Goal: Task Accomplishment & Management: Complete application form

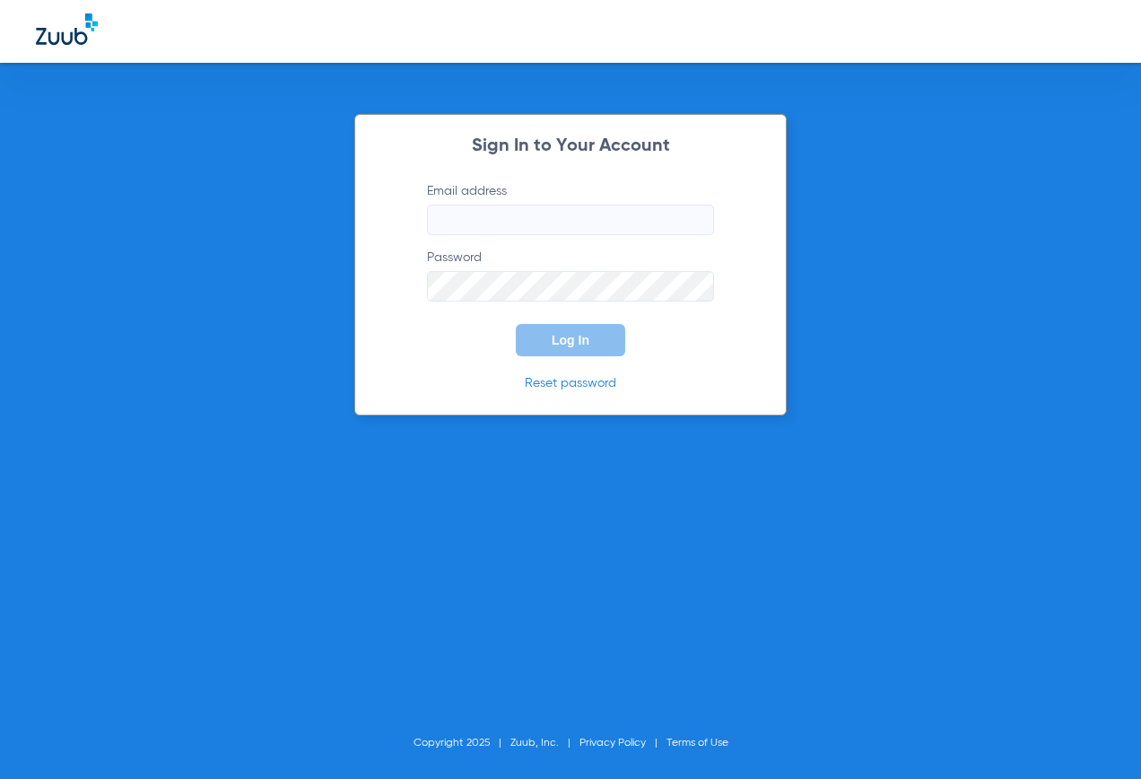
type input "[EMAIL_ADDRESS][PERSON_NAME][DOMAIN_NAME]"
click at [412, 371] on div "Sign In to Your Account Email address [EMAIL_ADDRESS][PERSON_NAME][DOMAIN_NAME]…" at bounding box center [570, 264] width 432 height 301
click at [567, 348] on button "Log In" at bounding box center [570, 340] width 109 height 32
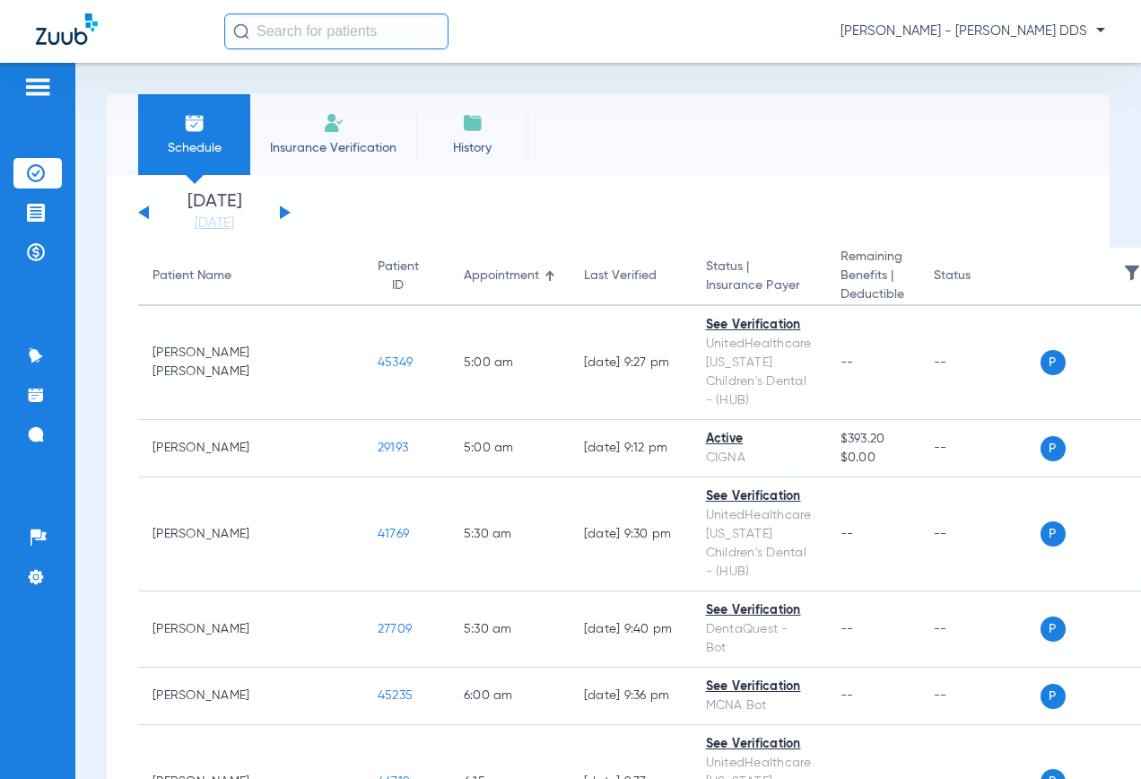
click at [48, 94] on img at bounding box center [37, 87] width 29 height 22
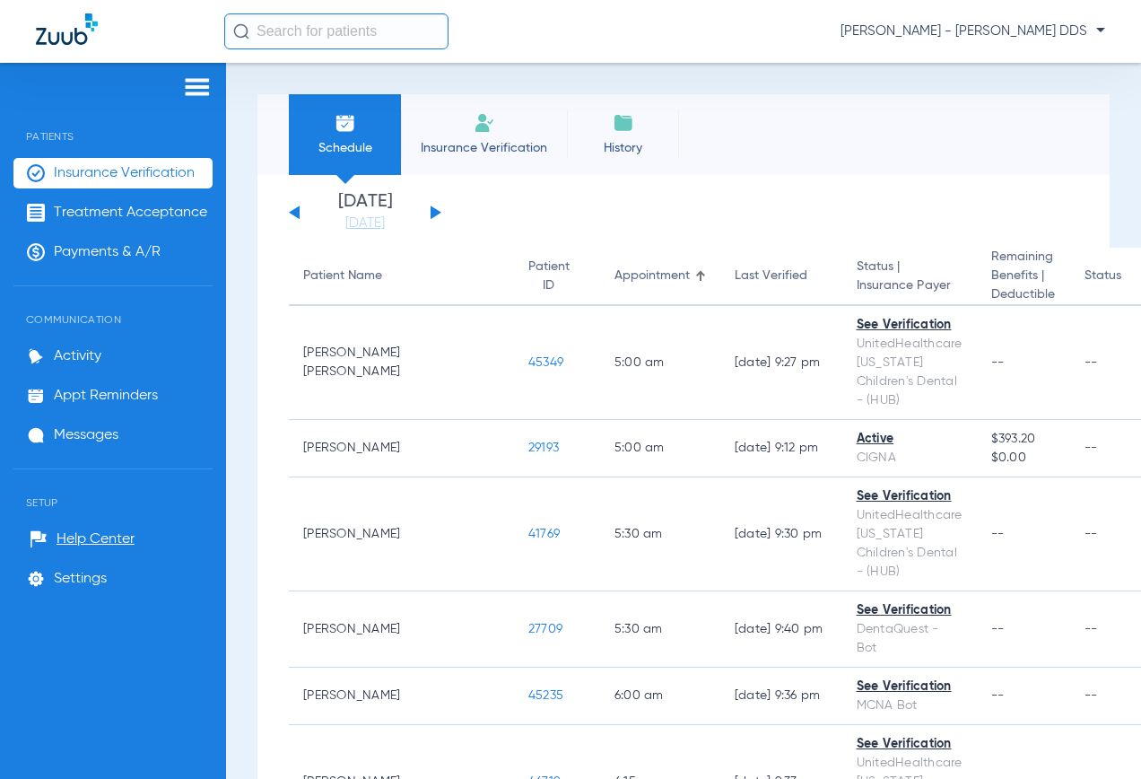
click at [189, 91] on img at bounding box center [197, 87] width 29 height 22
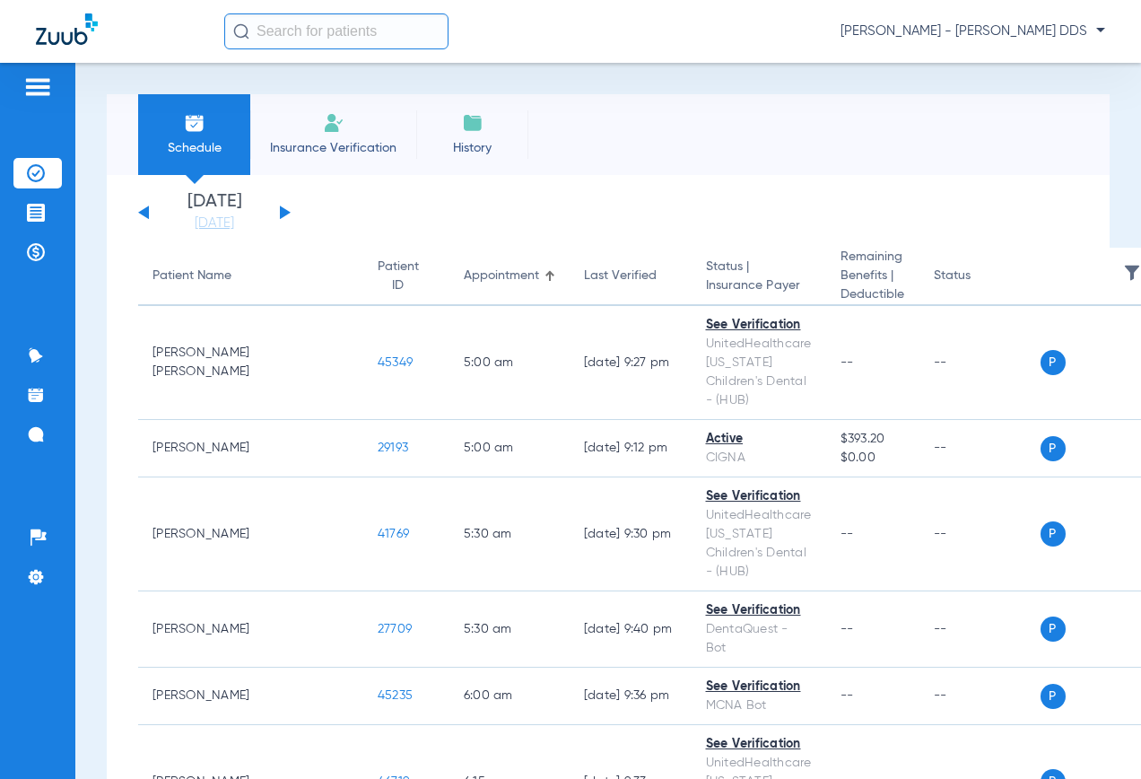
click at [325, 151] on span "Insurance Verification" at bounding box center [333, 148] width 139 height 18
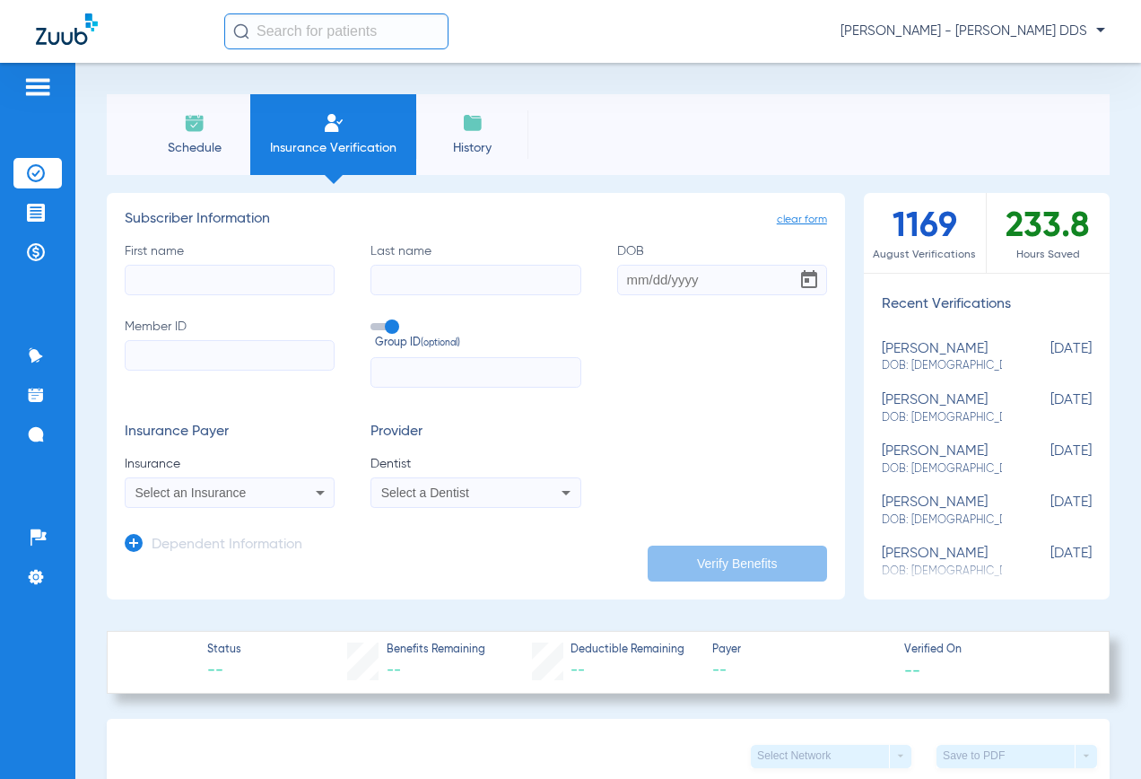
click at [188, 283] on input "First name" at bounding box center [230, 280] width 210 height 31
type input "Dexter"
type input "Ballard"
type input "[DATE]"
click at [606, 394] on form "First name Dexter Last name Ballard DOB 04/06/2015 Member ID Group ID (optional…" at bounding box center [476, 375] width 702 height 266
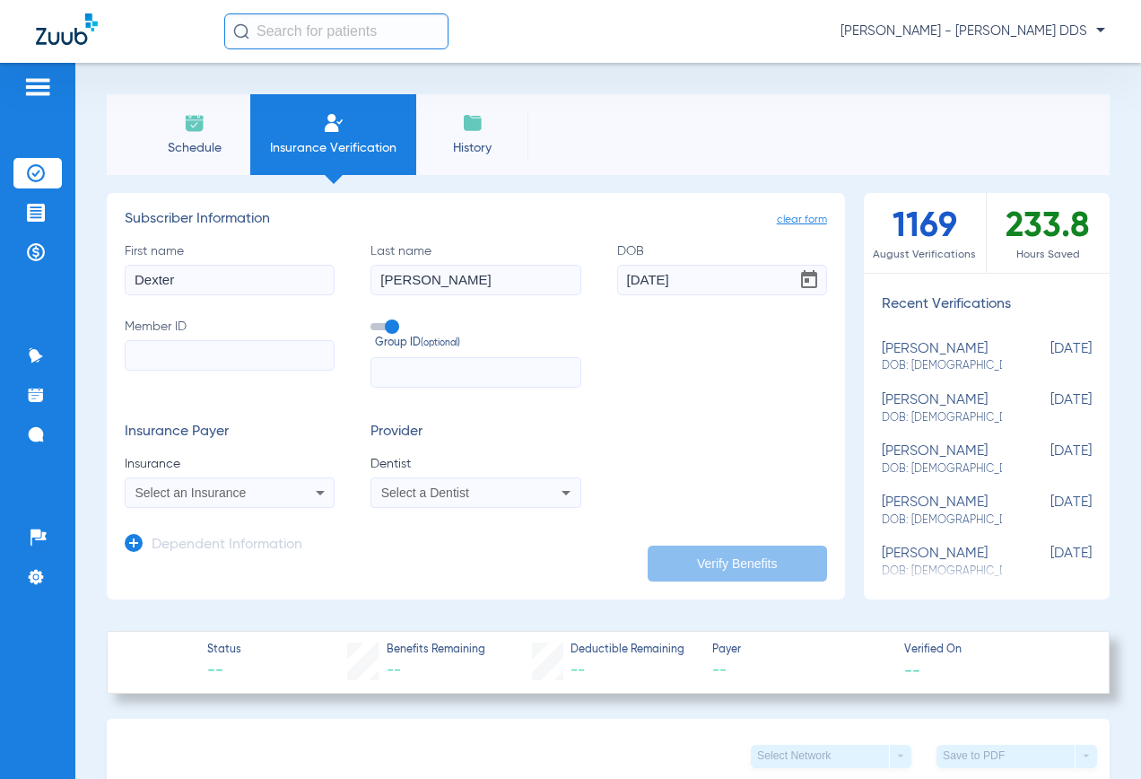
click at [211, 345] on input "Member ID" at bounding box center [230, 355] width 210 height 31
paste input "705020976"
type input "705020976"
click at [228, 502] on div "Select an Insurance" at bounding box center [230, 493] width 208 height 22
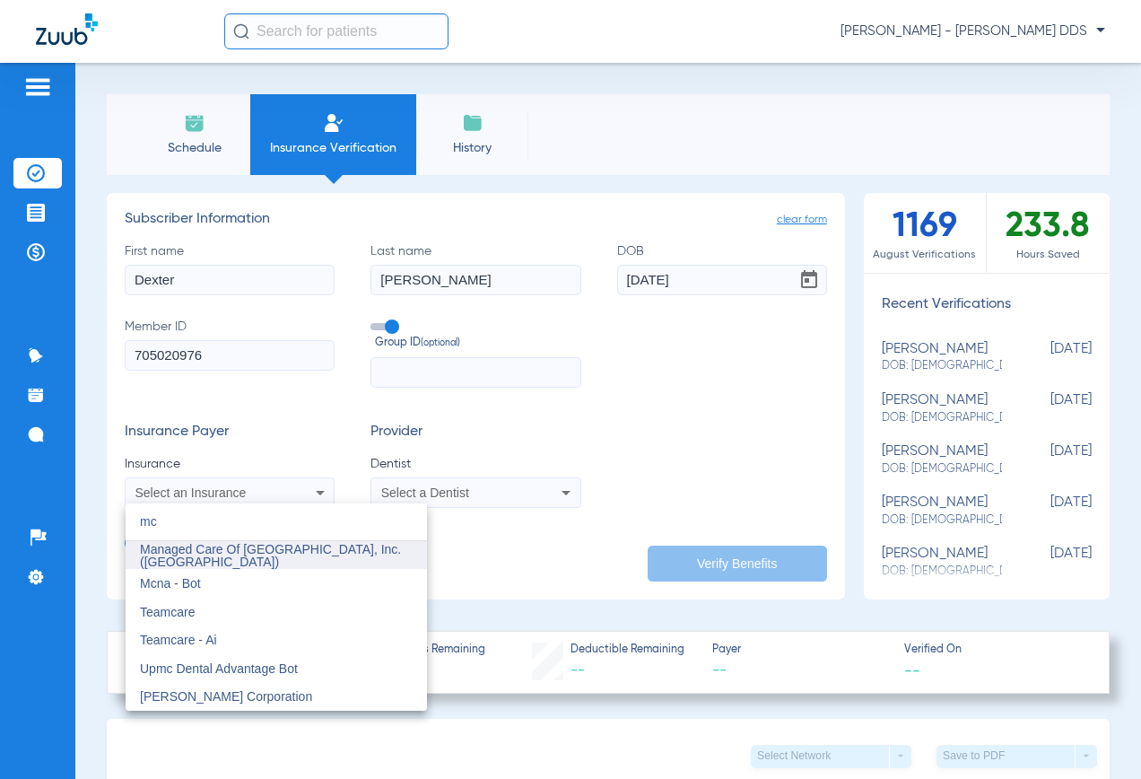
type input "mc"
click at [305, 553] on span "Managed Care Of [GEOGRAPHIC_DATA], Inc. ([GEOGRAPHIC_DATA])" at bounding box center [270, 555] width 261 height 27
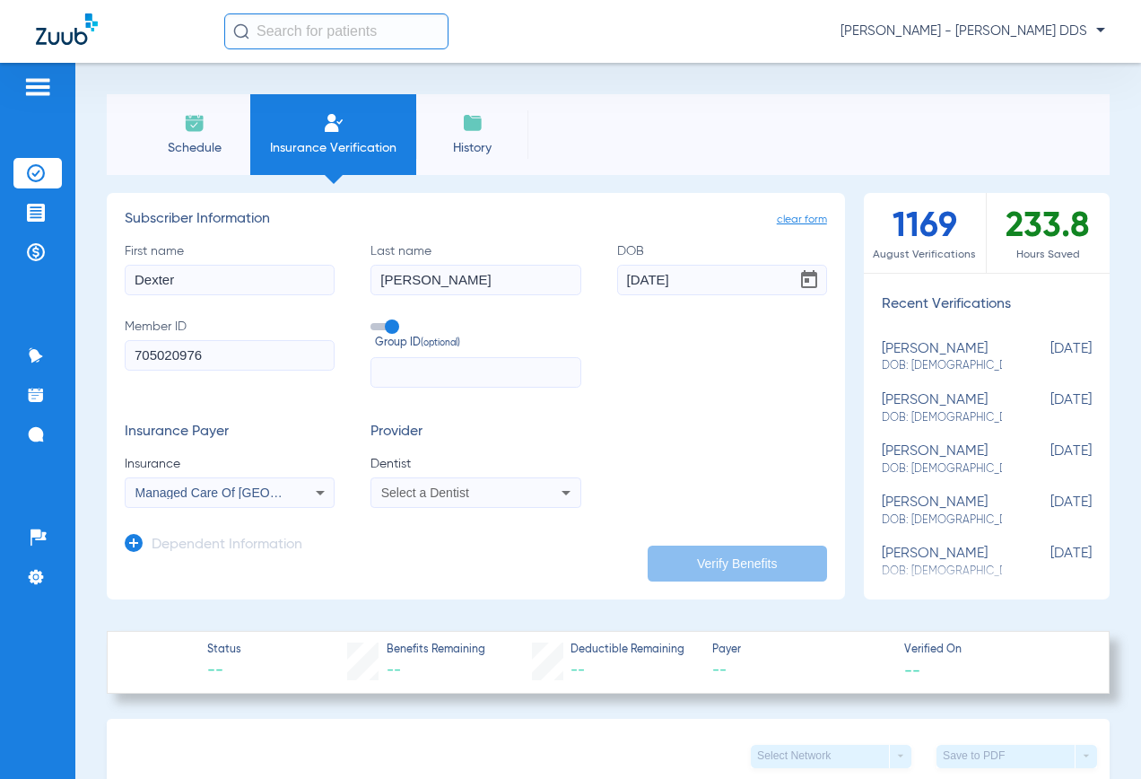
click at [429, 465] on span "Dentist" at bounding box center [476, 464] width 210 height 18
click at [425, 483] on div "Select a Dentist" at bounding box center [475, 493] width 208 height 22
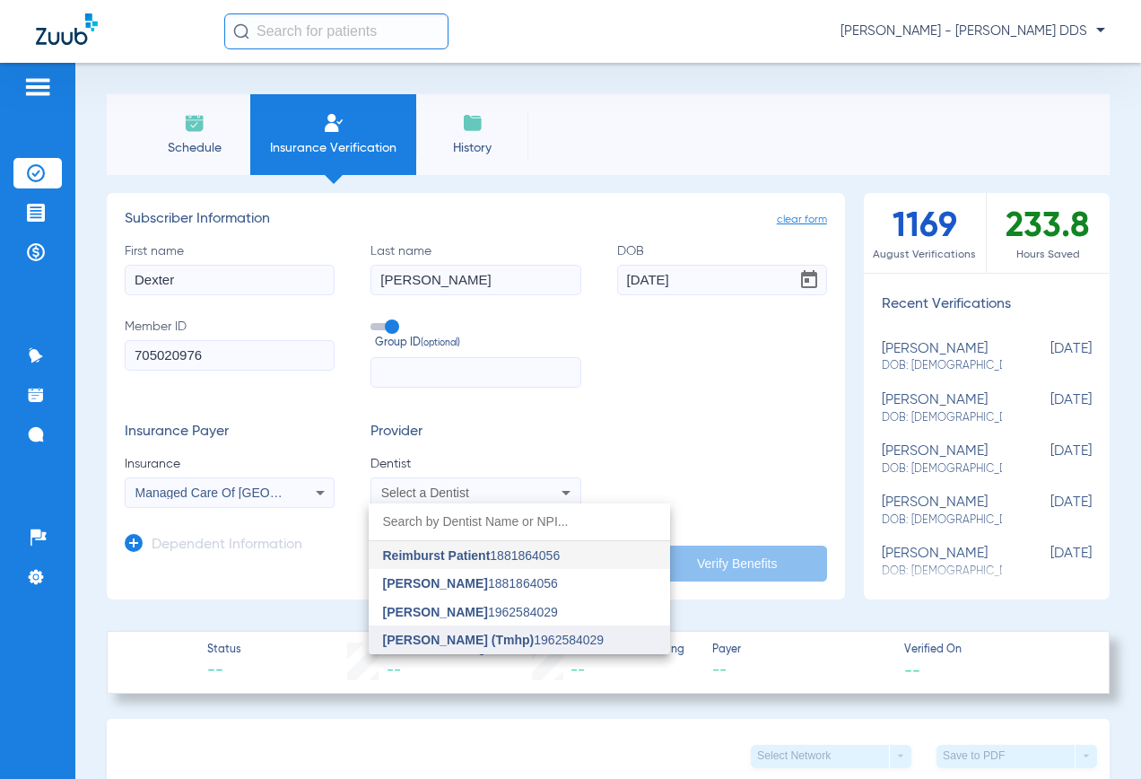
click at [558, 633] on span "David Caldwell (Tmhp) 1962584029" at bounding box center [494, 639] width 222 height 13
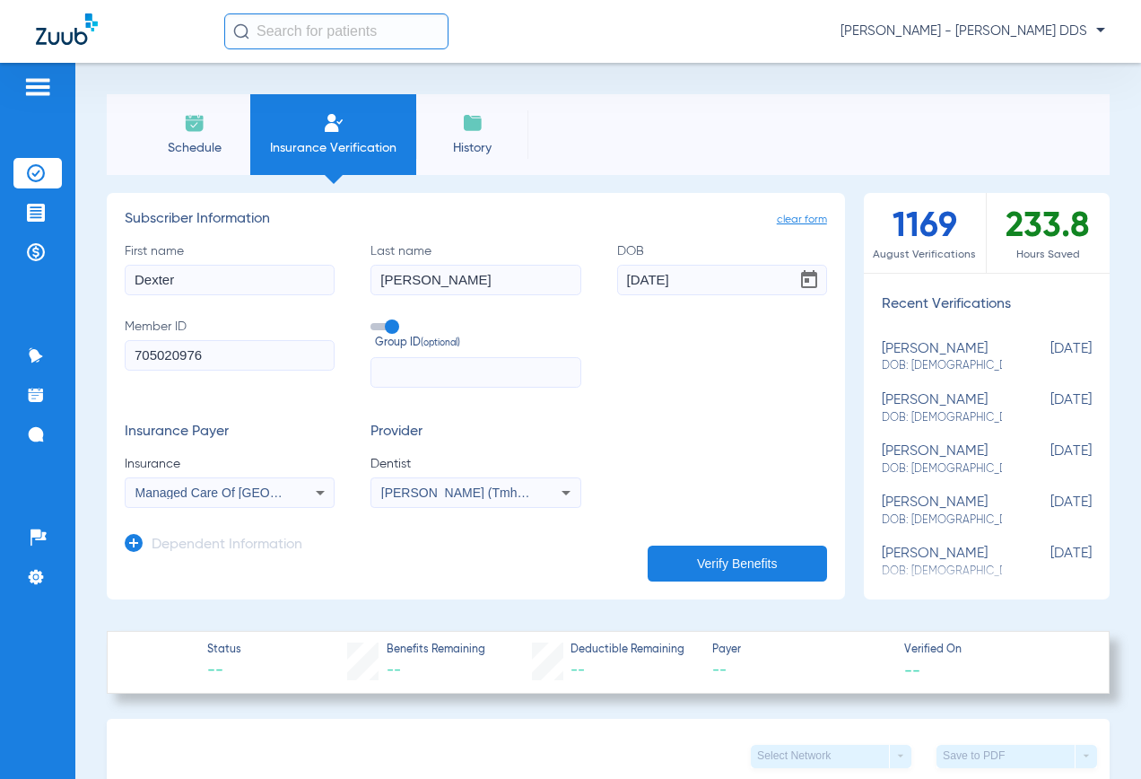
click at [703, 554] on button "Verify Benefits" at bounding box center [737, 563] width 179 height 36
click at [430, 308] on div "First name Dexter Last name Ballard DOB 04/06/2015 Member ID 705020976 Group ID…" at bounding box center [476, 314] width 702 height 145
click at [323, 136] on li "Insurance Verification" at bounding box center [333, 134] width 166 height 81
click at [784, 214] on span "clear form" at bounding box center [802, 220] width 50 height 18
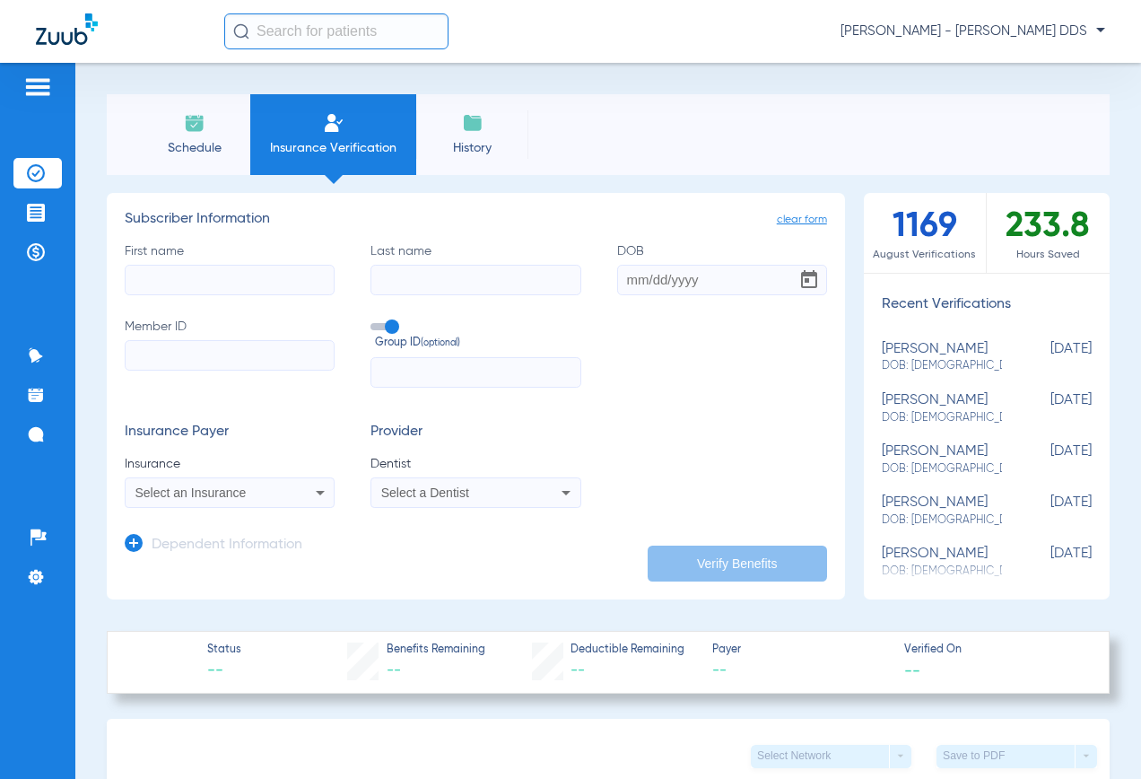
click at [272, 284] on input "First name" at bounding box center [230, 280] width 210 height 31
click at [159, 360] on input "Member ID" at bounding box center [230, 355] width 210 height 31
click at [192, 280] on input "First name Required" at bounding box center [230, 280] width 210 height 31
type input "Dexter"
type input "[PERSON_NAME]"
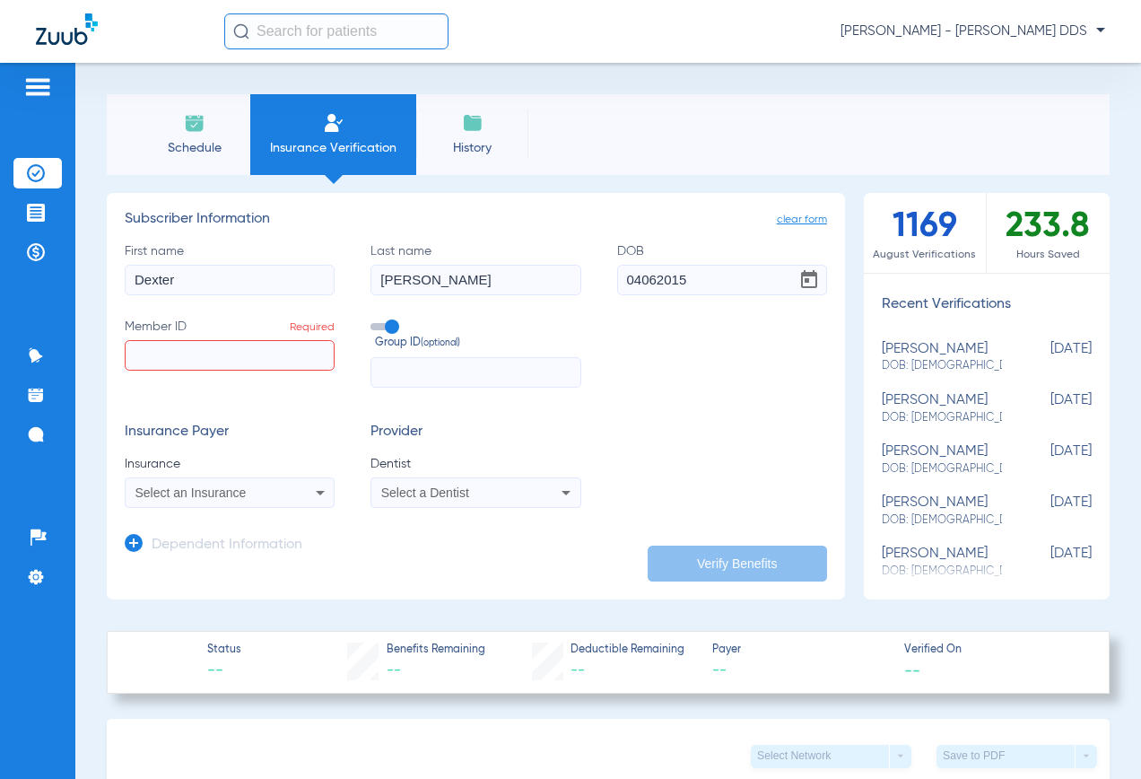
type input "[DATE]"
click at [145, 359] on input "Member ID Required" at bounding box center [230, 355] width 210 height 31
click at [248, 364] on input "Member ID Required" at bounding box center [230, 355] width 210 height 31
paste input "705020976"
type input "705020976"
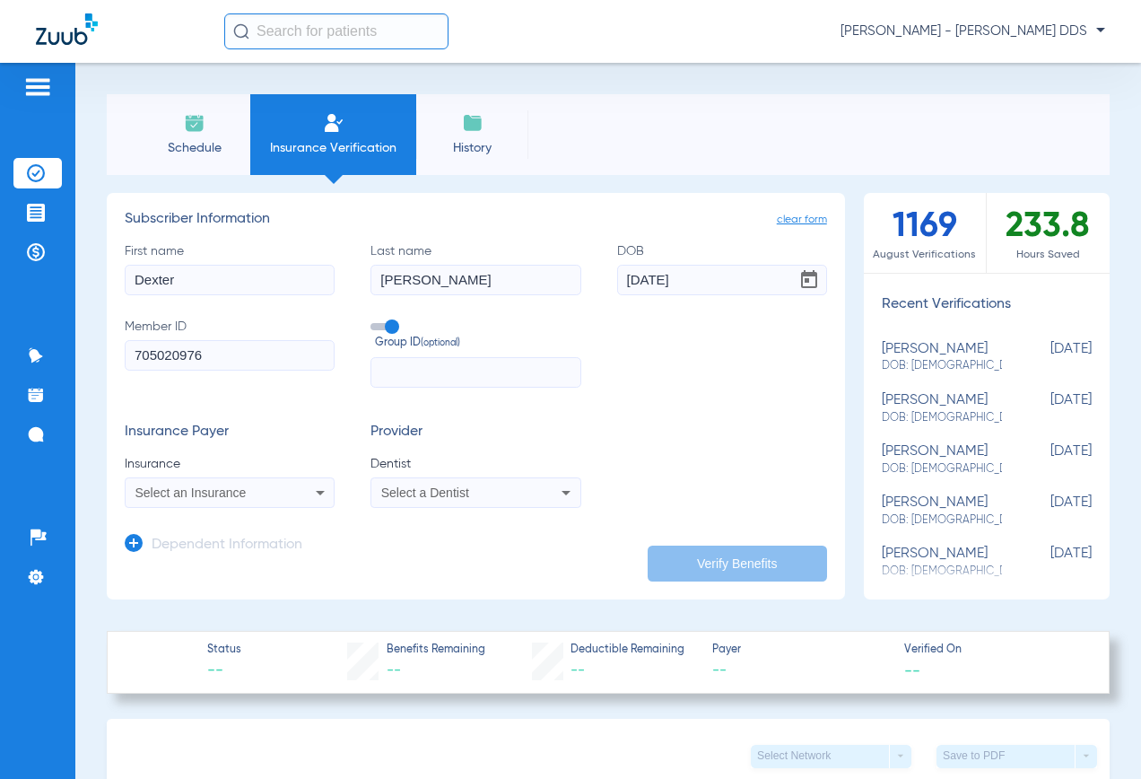
click at [257, 492] on div "Select an Insurance" at bounding box center [211, 492] width 152 height 13
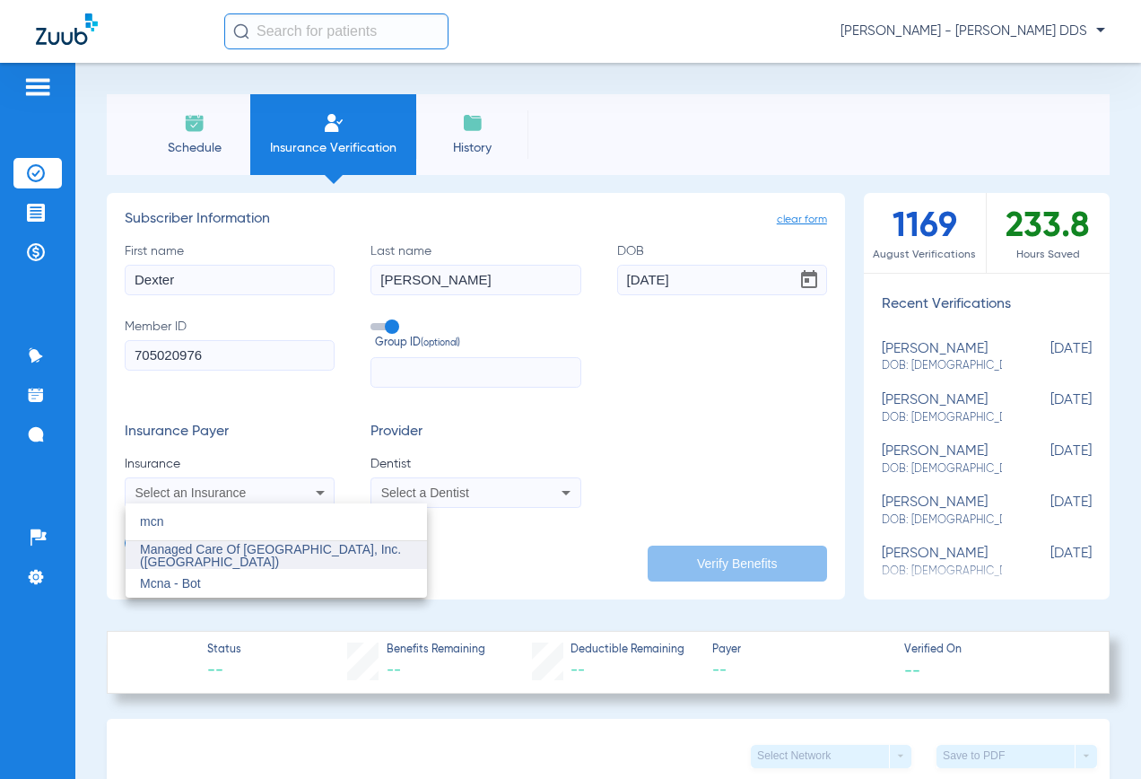
type input "mcn"
click at [254, 548] on span "Managed Care Of [GEOGRAPHIC_DATA], Inc. ([GEOGRAPHIC_DATA])" at bounding box center [270, 555] width 261 height 27
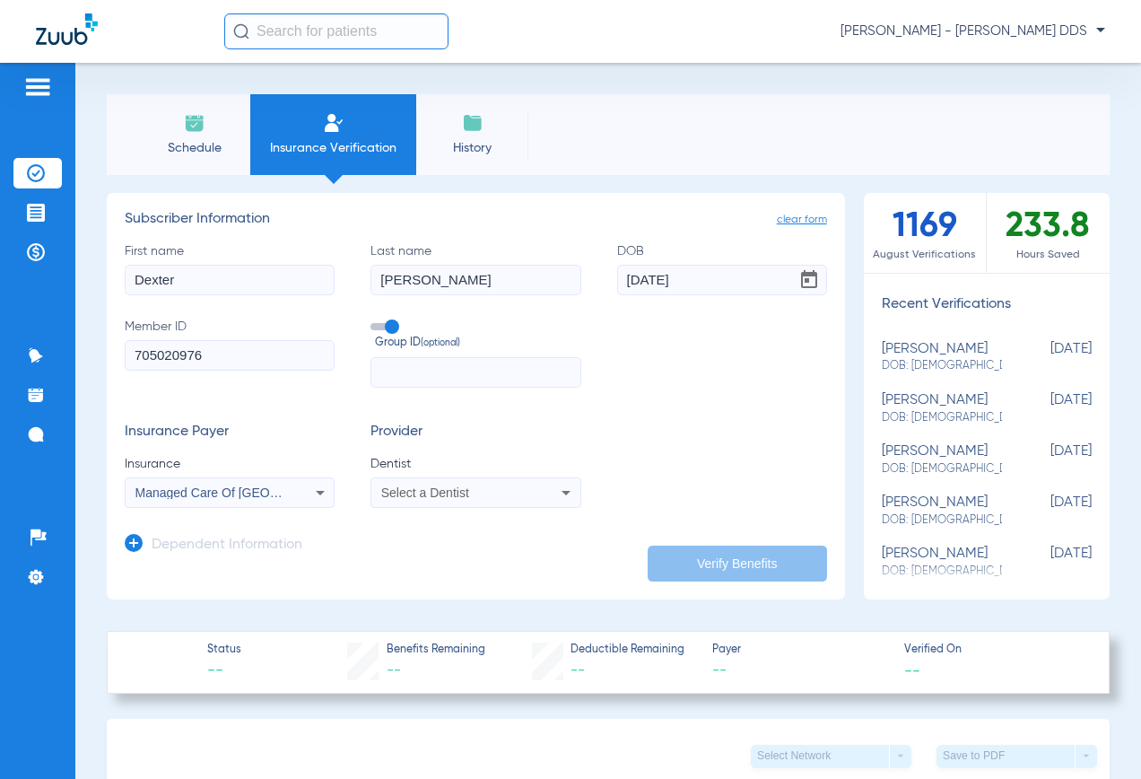
click at [435, 482] on div "Select a Dentist" at bounding box center [475, 493] width 208 height 22
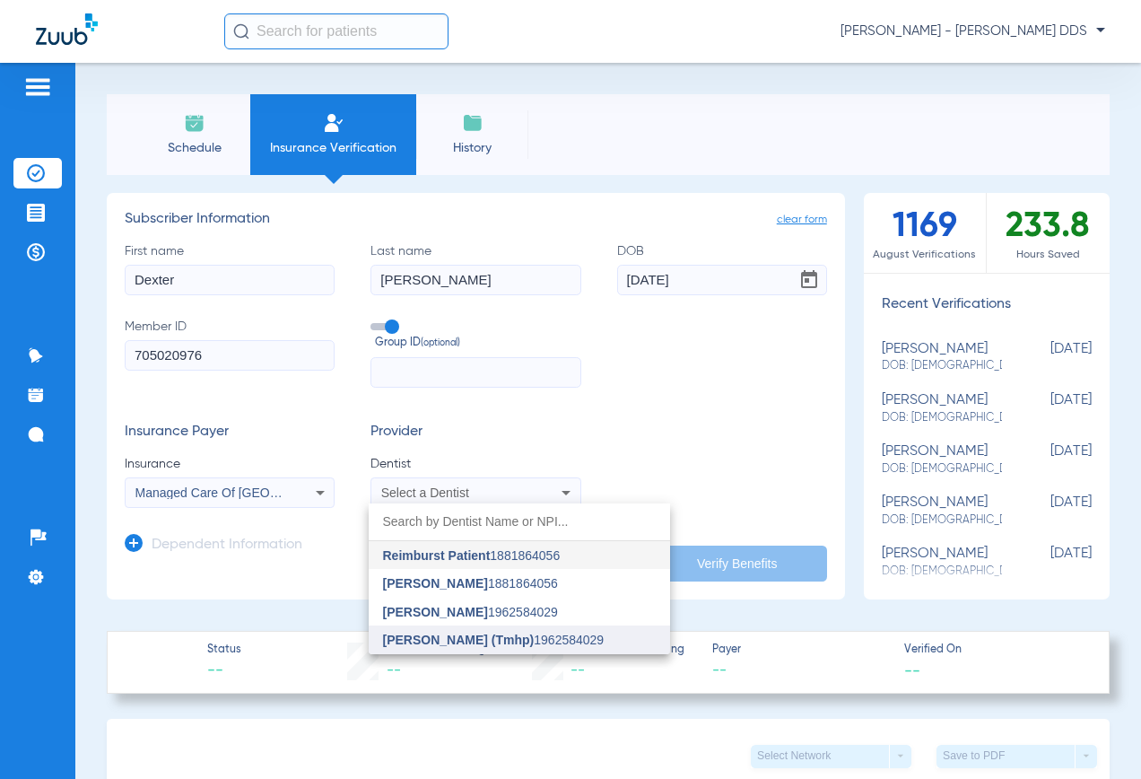
click at [475, 638] on span "[PERSON_NAME] (Tmhp)" at bounding box center [459, 640] width 152 height 14
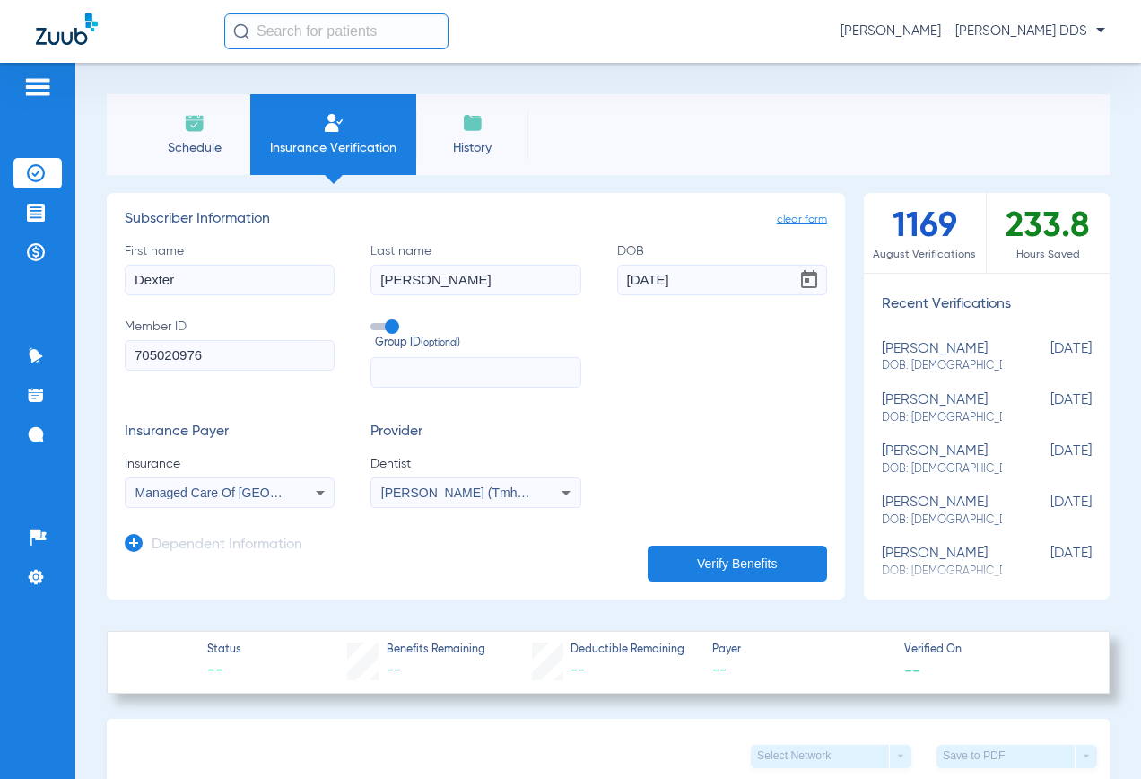
click at [668, 564] on button "Verify Benefits" at bounding box center [737, 563] width 179 height 36
click at [879, 106] on div "Schedule Insurance Verification History Last Appt. Sync Time: [DATE] - 12:06 PM" at bounding box center [608, 134] width 1003 height 81
